Goal: Check status: Check status

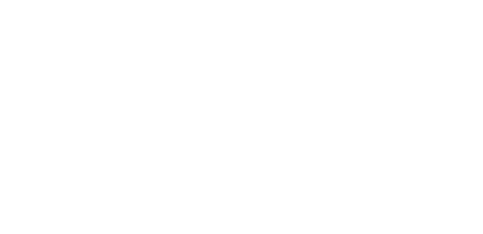
select select
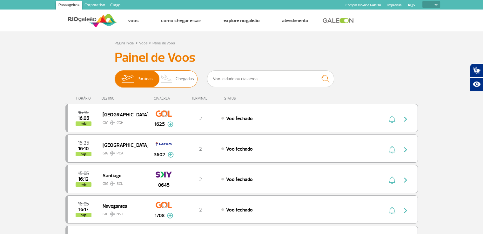
click at [143, 84] on span "Partidas" at bounding box center [145, 79] width 15 height 17
click at [115, 76] on input "Partidas Chegadas" at bounding box center [115, 76] width 0 height 0
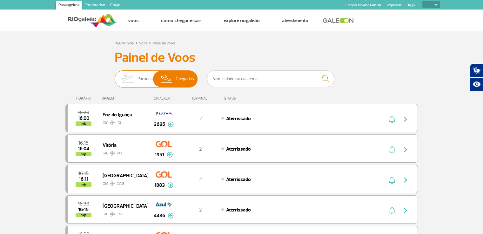
click at [142, 78] on span "Partidas" at bounding box center [145, 79] width 15 height 17
click at [115, 76] on input "Partidas Chegadas" at bounding box center [115, 76] width 0 height 0
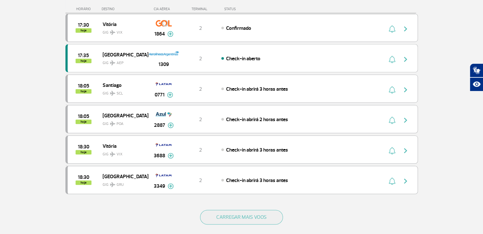
scroll to position [524, 0]
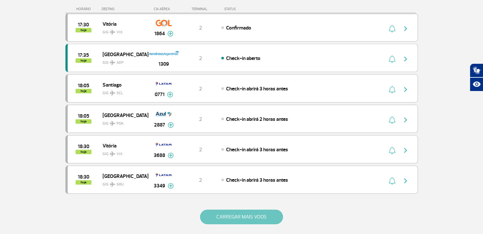
click at [230, 215] on button "CARREGAR MAIS VOOS" at bounding box center [241, 217] width 83 height 15
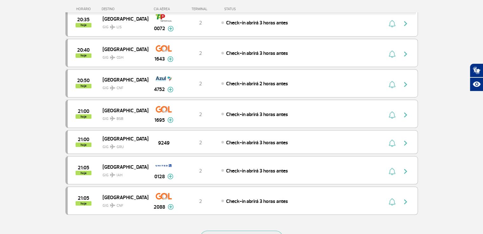
scroll to position [1114, 0]
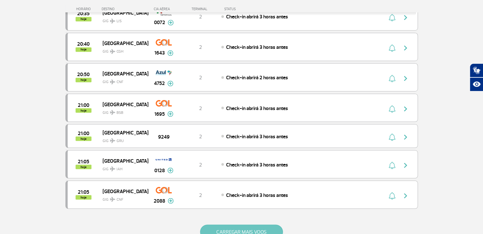
click at [235, 225] on button "CARREGAR MAIS VOOS" at bounding box center [241, 232] width 83 height 15
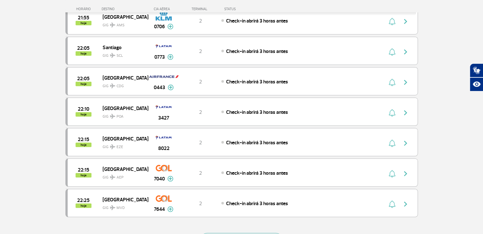
scroll to position [1722, 0]
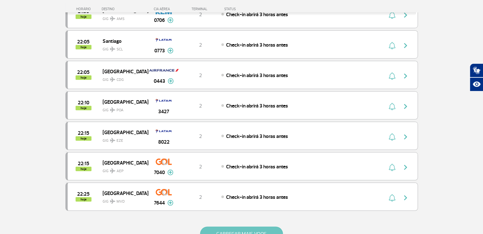
click at [249, 227] on button "CARREGAR MAIS VOOS" at bounding box center [241, 234] width 83 height 15
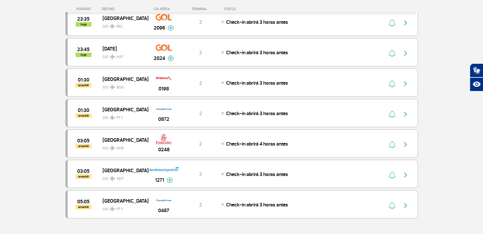
scroll to position [2341, 0]
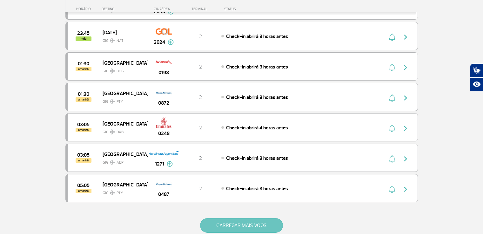
click at [260, 219] on button "CARREGAR MAIS VOOS" at bounding box center [241, 226] width 83 height 15
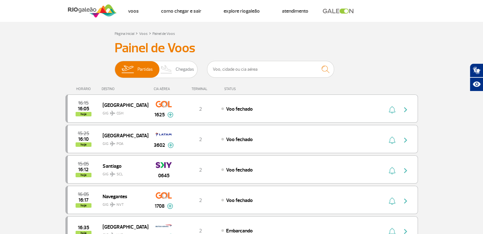
scroll to position [0, 0]
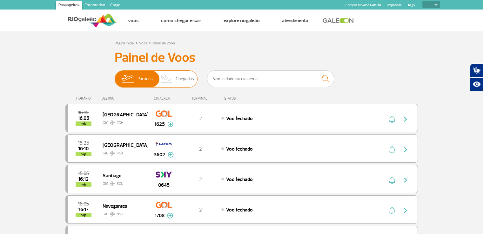
click at [179, 73] on span "Chegadas" at bounding box center [185, 79] width 18 height 17
click at [115, 76] on input "Partidas Chegadas" at bounding box center [115, 76] width 0 height 0
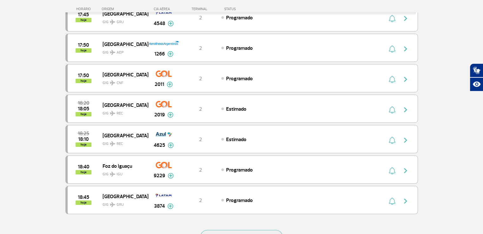
scroll to position [504, 0]
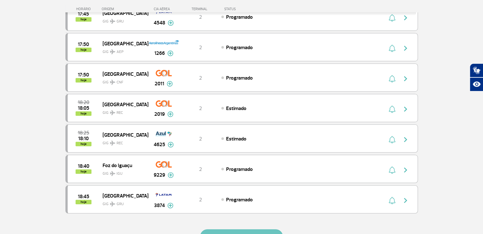
click at [234, 230] on button "CARREGAR MAIS VOOS" at bounding box center [241, 237] width 83 height 15
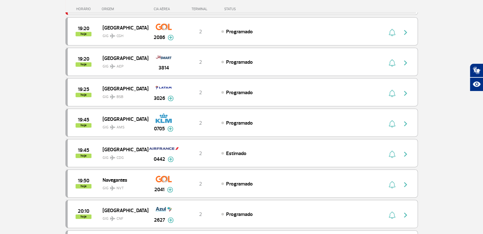
scroll to position [917, 0]
